Goal: Task Accomplishment & Management: Manage account settings

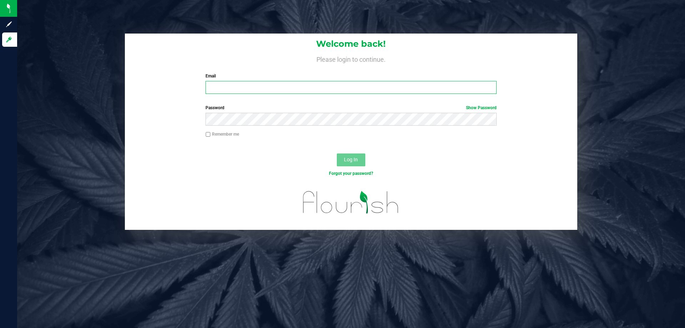
click at [294, 87] on input "Email" at bounding box center [351, 87] width 291 height 13
type input "Mhern@liveparallel.com"
click at [337, 153] on button "Log In" at bounding box center [351, 159] width 29 height 13
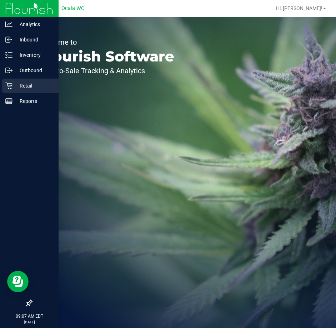
click at [15, 89] on p "Retail" at bounding box center [33, 85] width 43 height 9
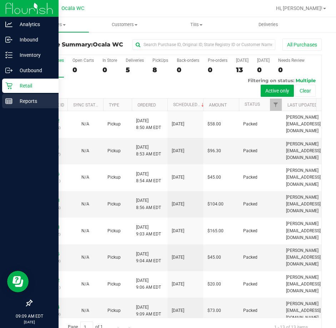
click at [31, 102] on p "Reports" at bounding box center [33, 101] width 43 height 9
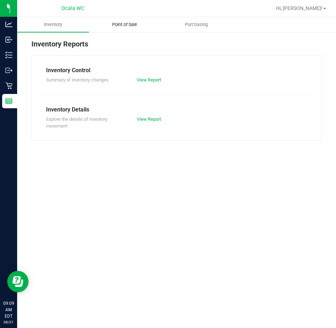
click at [131, 25] on span "Point of Sale" at bounding box center [124, 24] width 44 height 6
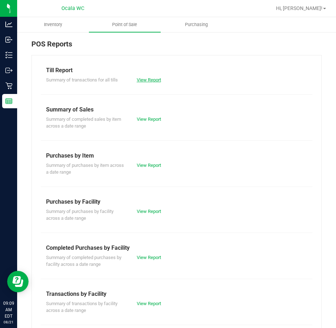
click at [151, 80] on link "View Report" at bounding box center [149, 79] width 24 height 5
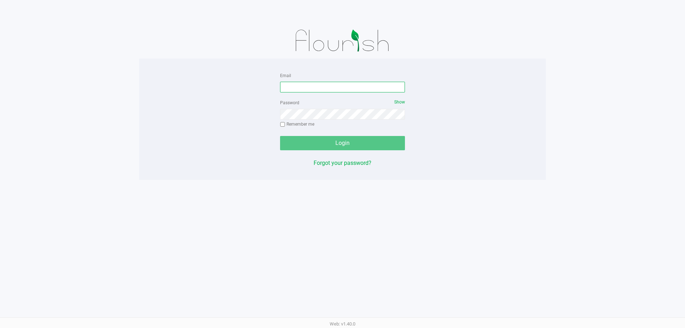
click at [333, 86] on input "Email" at bounding box center [342, 87] width 125 height 11
type input "[EMAIL_ADDRESS][DOMAIN_NAME]"
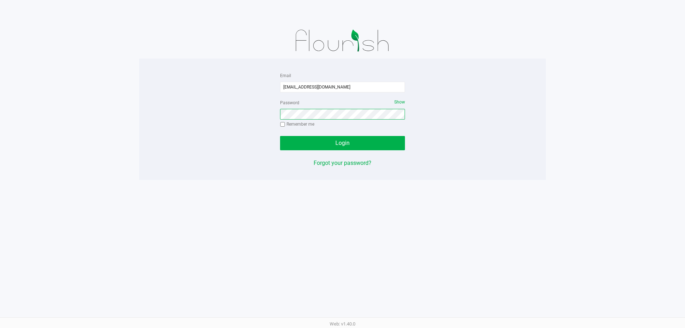
click at [280, 136] on button "Login" at bounding box center [342, 143] width 125 height 14
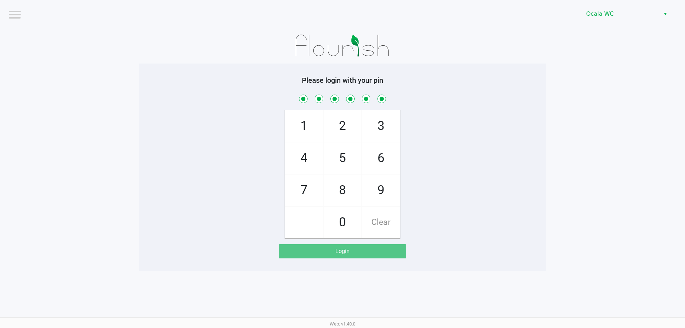
checkbox input "true"
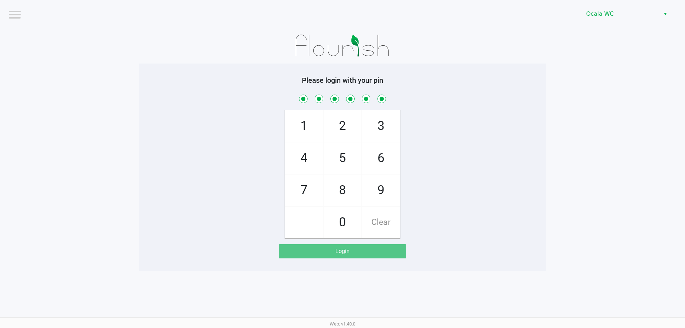
checkbox input "true"
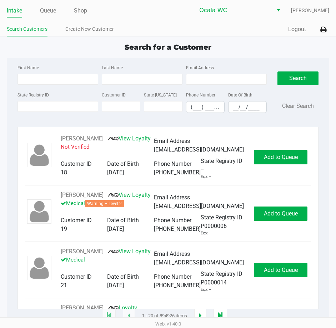
click at [40, 94] on label "State Registry ID" at bounding box center [32, 95] width 31 height 6
click at [40, 101] on input "State Registry ID" at bounding box center [57, 106] width 81 height 11
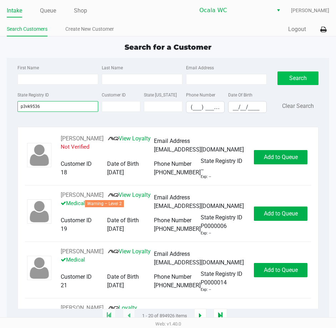
type input "p3vk9536"
click at [307, 78] on button "Search" at bounding box center [297, 78] width 41 height 14
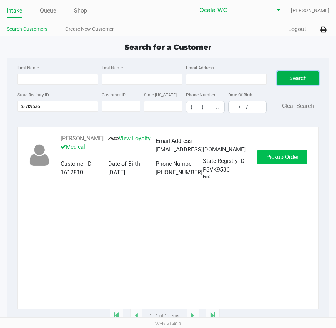
click at [289, 156] on span "Pickup Order" at bounding box center [282, 156] width 32 height 7
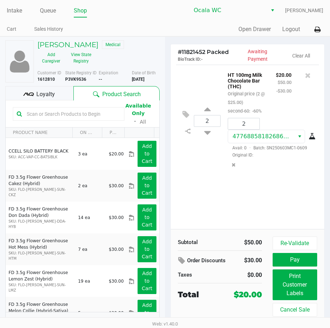
scroll to position [7, 0]
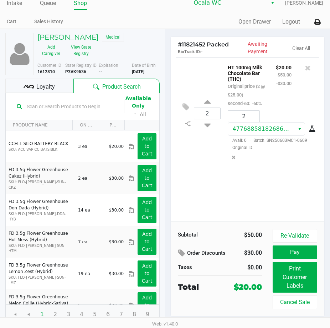
click at [43, 89] on span "Loyalty" at bounding box center [45, 86] width 19 height 9
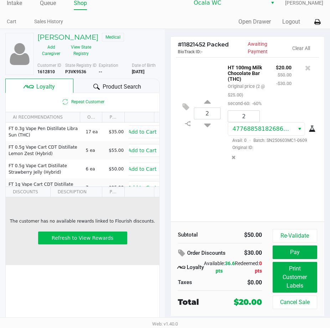
click at [82, 239] on span "Refresh to View Rewards" at bounding box center [83, 238] width 62 height 6
click at [100, 235] on span "Refresh to View Rewards" at bounding box center [83, 238] width 62 height 6
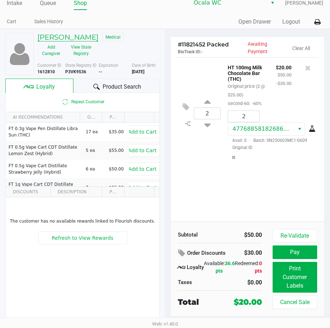
click at [84, 38] on h5 "ANN DISOMMA" at bounding box center [67, 37] width 61 height 9
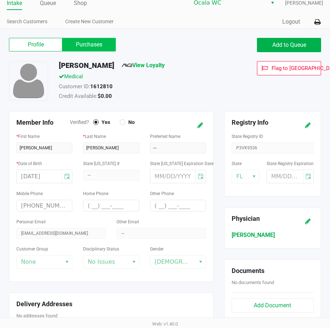
click at [111, 44] on label "Purchases" at bounding box center [89, 45] width 54 height 14
click at [0, 0] on 1 "Purchases" at bounding box center [0, 0] width 0 height 0
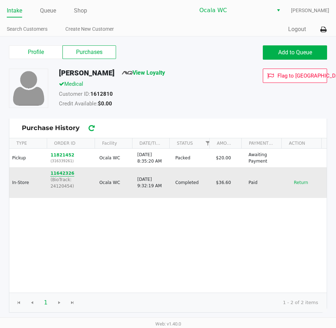
click at [62, 171] on button "11642326" at bounding box center [62, 173] width 24 height 6
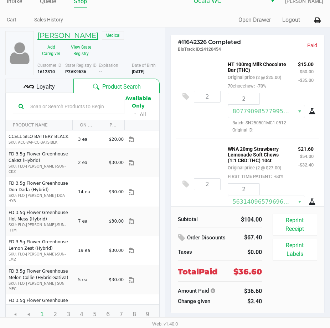
click at [61, 32] on h5 "ANN DISOMMA" at bounding box center [67, 35] width 61 height 9
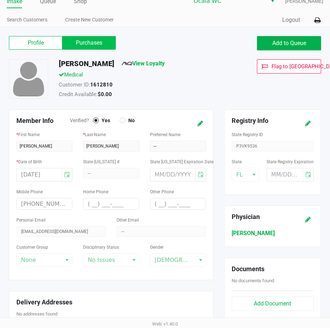
click at [105, 44] on label "Purchases" at bounding box center [89, 43] width 54 height 14
click at [0, 0] on 1 "Purchases" at bounding box center [0, 0] width 0 height 0
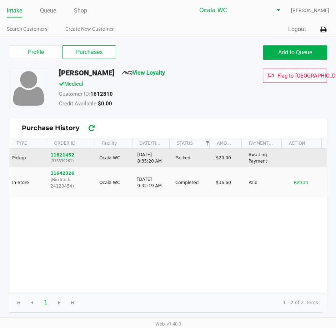
click at [64, 154] on button "11821452" at bounding box center [62, 155] width 24 height 6
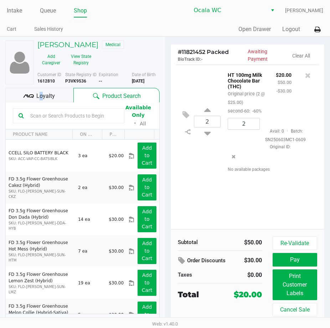
click at [38, 94] on span "Loyalty" at bounding box center [45, 96] width 19 height 9
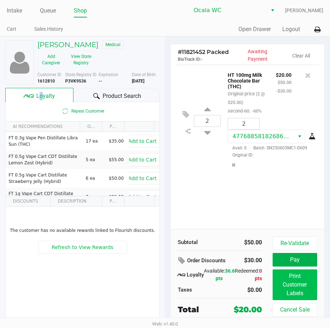
click at [294, 287] on button "Print Customer Labels" at bounding box center [295, 284] width 45 height 31
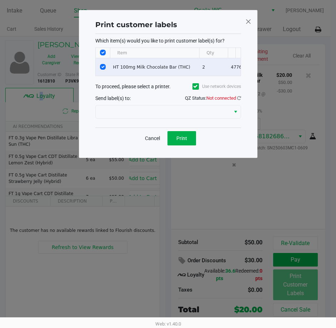
click at [236, 90] on label "Use network devices" at bounding box center [216, 86] width 49 height 6
click at [0, 0] on input "Use network devices" at bounding box center [0, 0] width 0 height 0
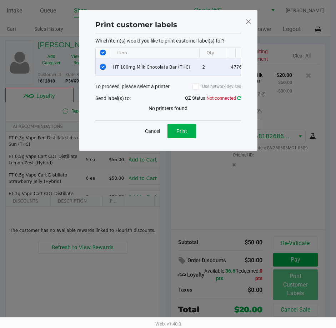
click at [239, 100] on icon at bounding box center [239, 98] width 4 height 5
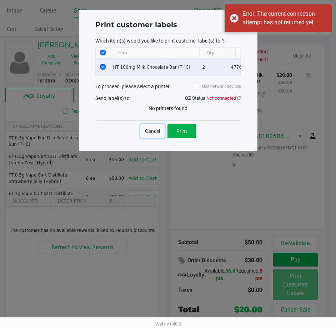
click at [148, 137] on button "Cancel" at bounding box center [152, 131] width 24 height 14
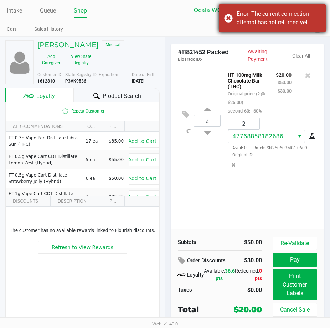
click at [303, 21] on div "Error: The current connection attempt has not returned yet" at bounding box center [279, 18] width 84 height 17
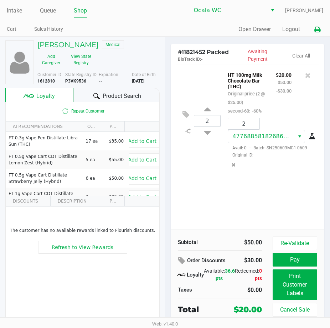
click at [317, 27] on icon at bounding box center [318, 29] width 6 height 5
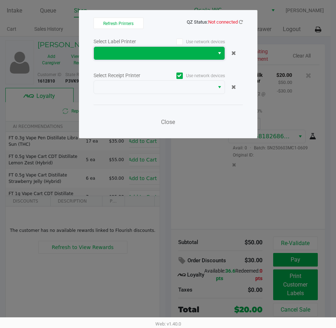
click at [192, 55] on span "NO DATA FOUND" at bounding box center [154, 53] width 112 height 9
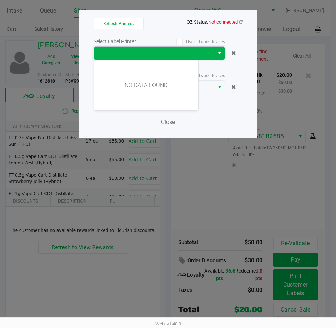
click at [168, 55] on span "NO DATA FOUND" at bounding box center [154, 53] width 112 height 9
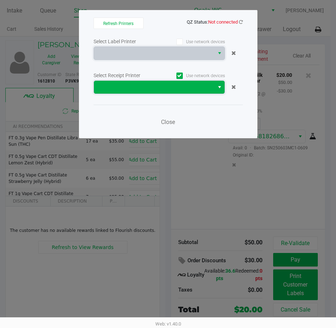
click at [209, 86] on span at bounding box center [154, 87] width 112 height 9
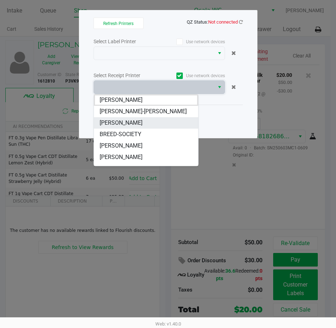
click at [166, 126] on li "BRANDY-CLARK" at bounding box center [146, 122] width 104 height 11
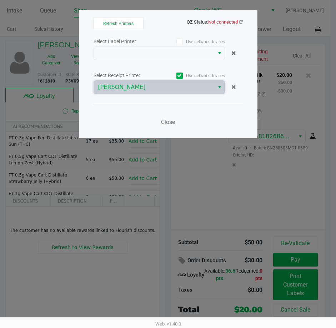
click at [209, 124] on div "Close" at bounding box center [168, 118] width 149 height 26
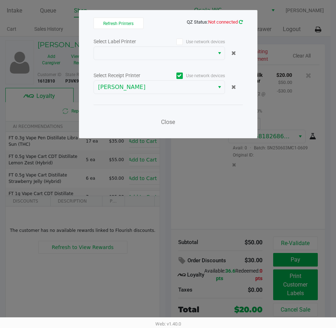
click at [242, 20] on span "QZ Status: Not connected" at bounding box center [168, 21] width 149 height 9
click at [242, 19] on link at bounding box center [241, 21] width 4 height 5
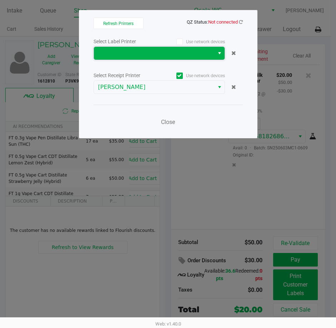
click at [172, 50] on span "NO DATA FOUND" at bounding box center [154, 53] width 112 height 9
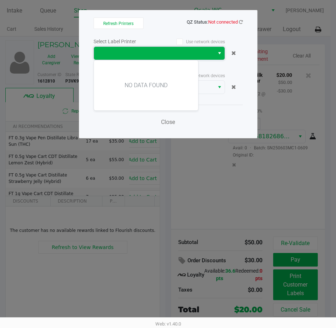
click at [172, 50] on span "NO DATA FOUND" at bounding box center [154, 53] width 112 height 9
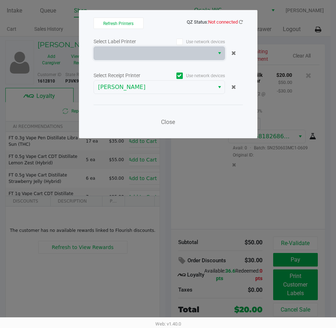
click at [213, 114] on div "Close" at bounding box center [168, 118] width 149 height 26
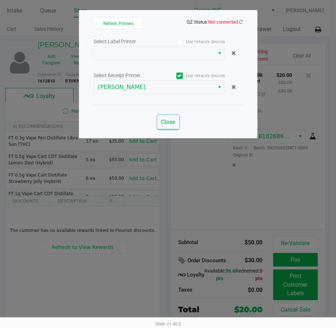
click at [176, 120] on button "Close" at bounding box center [167, 122] width 21 height 14
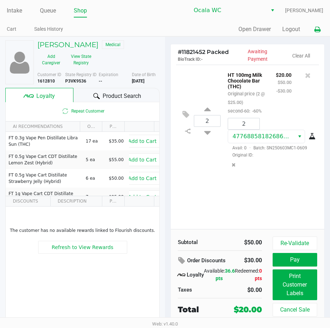
click at [318, 28] on icon at bounding box center [318, 29] width 6 height 5
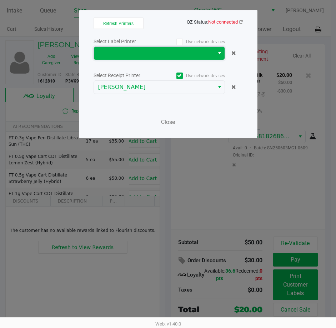
click at [191, 50] on span "NO DATA FOUND" at bounding box center [154, 53] width 112 height 9
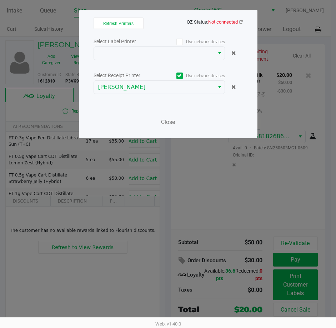
click at [167, 44] on label "Use network devices" at bounding box center [192, 42] width 66 height 6
click at [0, 0] on input "Use network devices" at bounding box center [0, 0] width 0 height 0
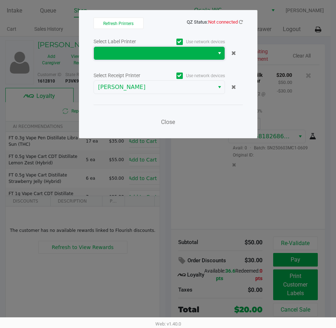
click at [167, 50] on span at bounding box center [154, 53] width 112 height 9
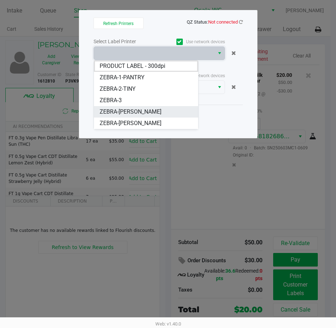
click at [150, 110] on span "ZEBRA-BRANDY-CLARK" at bounding box center [131, 111] width 62 height 9
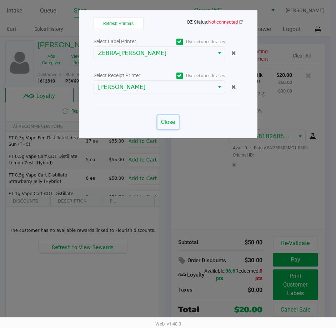
click at [166, 125] on span "Close" at bounding box center [168, 121] width 14 height 7
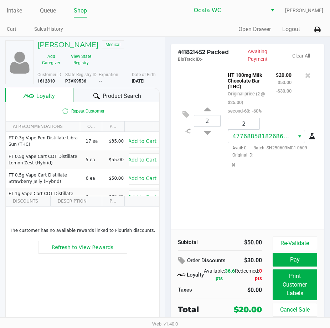
click at [202, 182] on div "2 HT 100mg Milk Chocolate Bar (THC) Original price (2 @ $25.00) second-60: -60%…" at bounding box center [248, 147] width 154 height 164
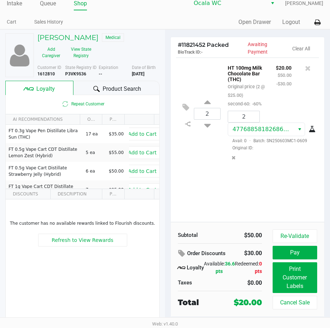
scroll to position [9, 0]
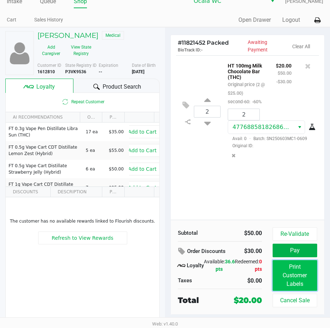
click at [287, 276] on button "Print Customer Labels" at bounding box center [295, 275] width 45 height 31
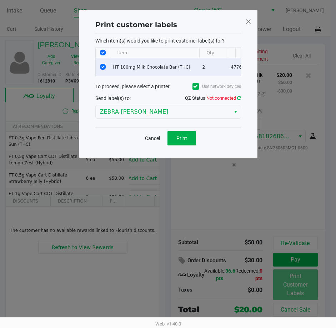
click at [237, 100] on icon at bounding box center [239, 98] width 4 height 5
click at [185, 141] on span "Print" at bounding box center [181, 138] width 11 height 6
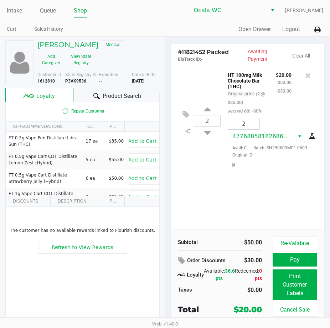
scroll to position [9, 0]
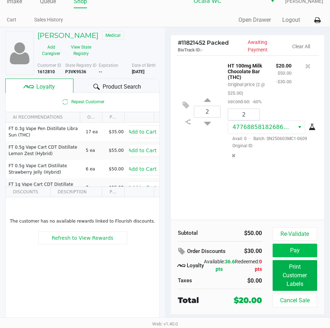
click at [291, 246] on button "Pay" at bounding box center [295, 250] width 45 height 14
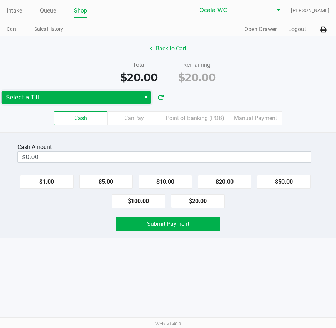
click at [75, 98] on span "Select a Till" at bounding box center [71, 97] width 130 height 9
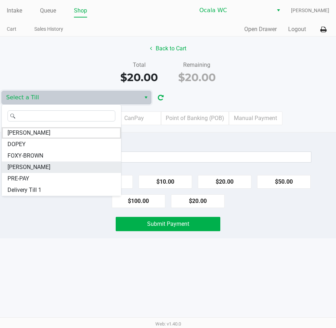
click at [66, 170] on li "BRANDY-CLARK" at bounding box center [61, 166] width 119 height 11
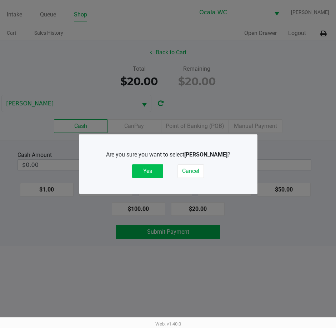
click at [142, 172] on button "Yes" at bounding box center [147, 171] width 31 height 14
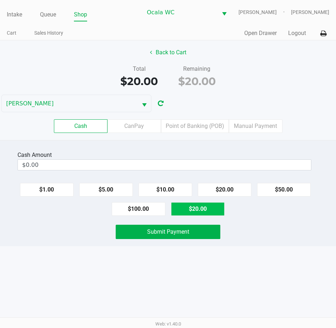
click at [184, 211] on button "$20.00" at bounding box center [198, 209] width 54 height 14
type input "$20.00"
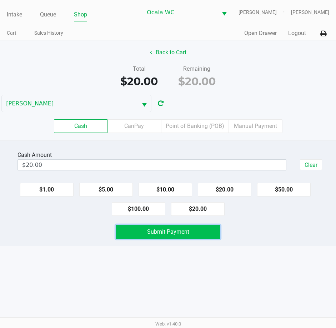
click at [179, 233] on span "Submit Payment" at bounding box center [168, 231] width 42 height 7
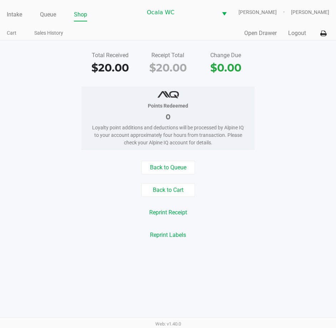
click at [9, 13] on link "Intake" at bounding box center [14, 15] width 15 height 10
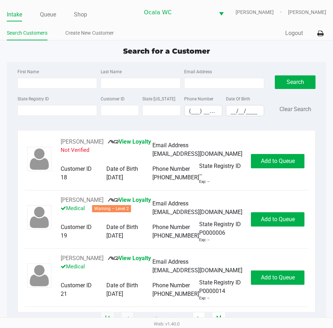
click at [118, 26] on div "Intake Queue Shop Ocala WC BRANDY-CLARK Marjorie Hern Search Customers Create N…" at bounding box center [166, 20] width 333 height 40
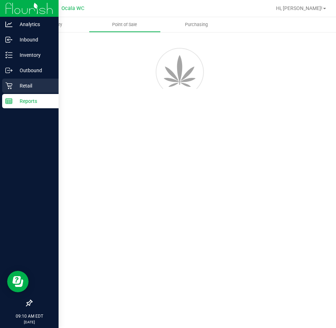
click at [10, 88] on icon at bounding box center [8, 85] width 7 height 7
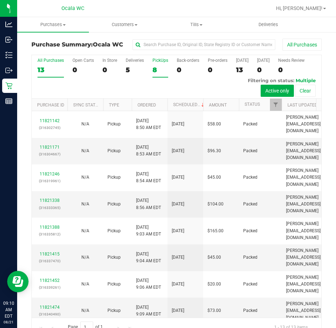
click at [164, 68] on div "8" at bounding box center [160, 70] width 16 height 8
click at [0, 0] on input "PickUps 8" at bounding box center [0, 0] width 0 height 0
click at [126, 66] on div "5" at bounding box center [135, 70] width 18 height 8
click at [0, 0] on input "Deliveries 5" at bounding box center [0, 0] width 0 height 0
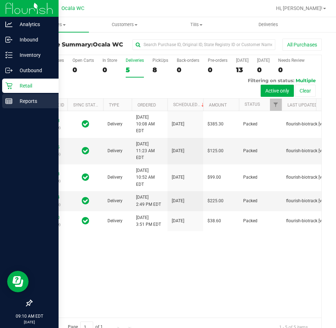
click at [30, 106] on div "Reports" at bounding box center [30, 101] width 56 height 14
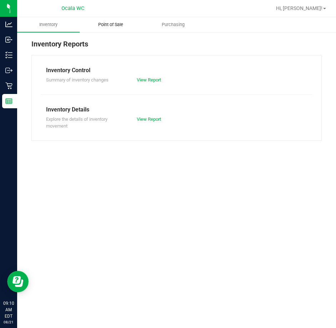
click at [122, 23] on span "Point of Sale" at bounding box center [111, 24] width 44 height 6
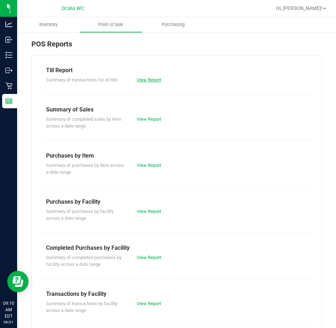
click at [142, 79] on link "View Report" at bounding box center [149, 79] width 24 height 5
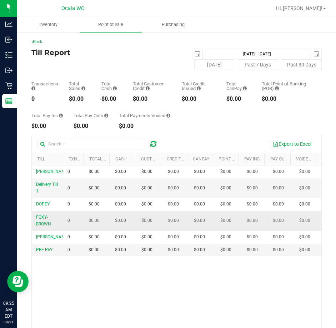
scroll to position [70, 0]
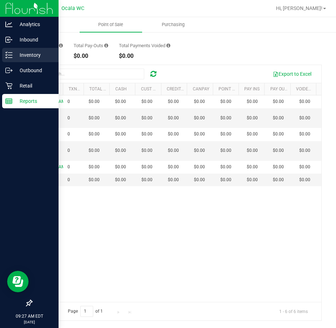
click at [10, 52] on line at bounding box center [10, 52] width 4 height 0
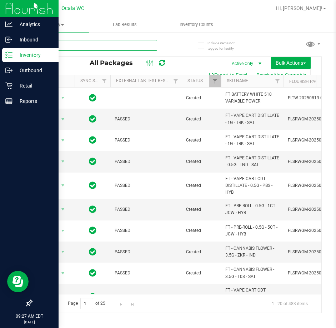
click at [79, 45] on input "text" at bounding box center [94, 45] width 126 height 11
type input "truffle"
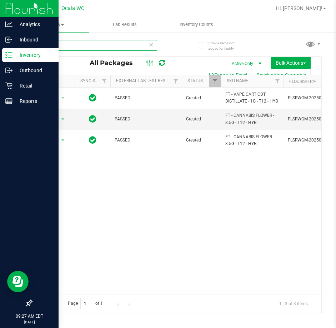
drag, startPoint x: 56, startPoint y: 43, endPoint x: -193, endPoint y: -16, distance: 256.5
click at [0, 0] on html "Analytics Inbound Inventory Outbound Retail Reports 09:27 AM EDT 08/21/2025 08/…" at bounding box center [168, 164] width 336 height 328
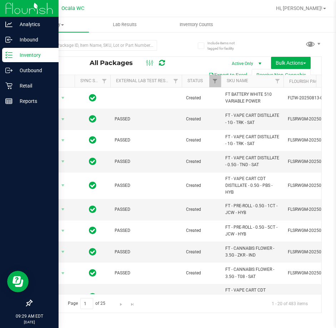
click at [190, 38] on div "All Packages Active Only Active Only Lab Samples Locked All External Internal B…" at bounding box center [176, 172] width 290 height 279
click at [117, 48] on input "text" at bounding box center [94, 45] width 126 height 11
type input "0509138568592838"
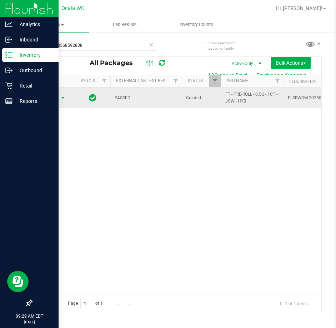
click at [54, 95] on span "Action" at bounding box center [48, 98] width 19 height 10
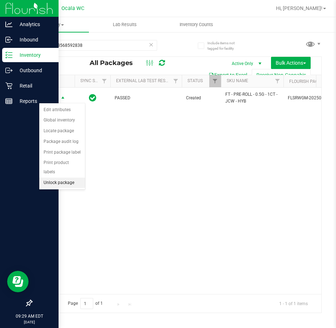
click at [69, 177] on li "Unlock package" at bounding box center [62, 182] width 46 height 11
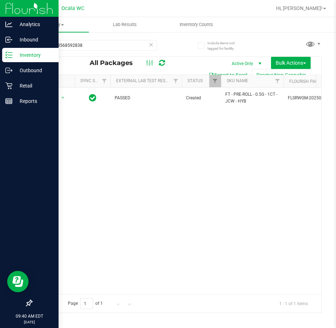
click at [116, 150] on div "Action Action Adjust qty Create package Edit attributes Global inventory Locate…" at bounding box center [176, 190] width 289 height 206
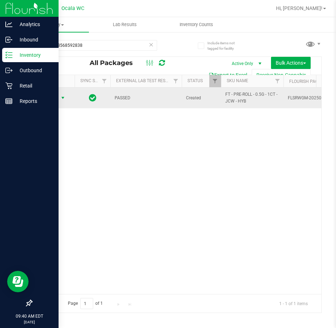
click at [50, 96] on span "Action" at bounding box center [48, 98] width 19 height 10
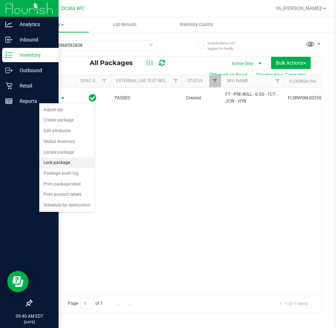
click at [64, 166] on li "Lock package" at bounding box center [66, 162] width 55 height 11
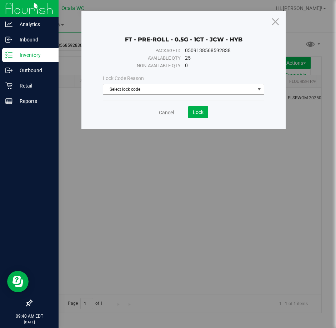
click at [155, 91] on span "Select lock code" at bounding box center [179, 89] width 152 height 10
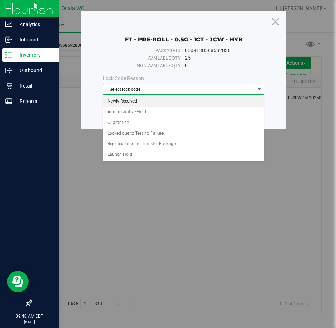
click at [145, 104] on li "Newly Received" at bounding box center [183, 101] width 161 height 11
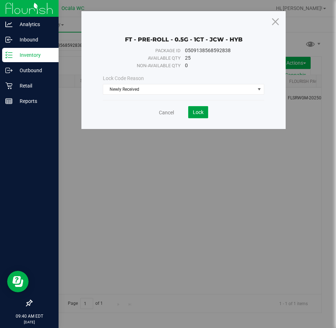
click at [193, 112] on span "Lock" at bounding box center [198, 112] width 11 height 6
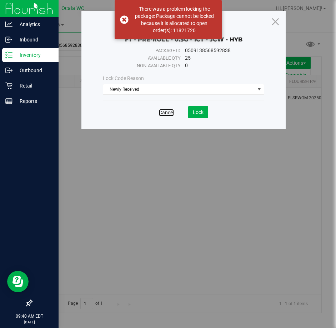
click at [161, 114] on link "Cancel" at bounding box center [166, 112] width 15 height 7
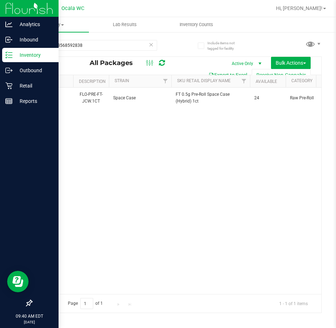
scroll to position [0, 667]
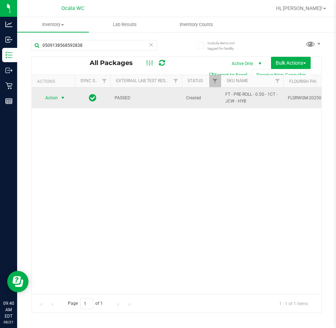
click at [55, 98] on span "Action" at bounding box center [48, 98] width 19 height 10
